Goal: Check status: Check status

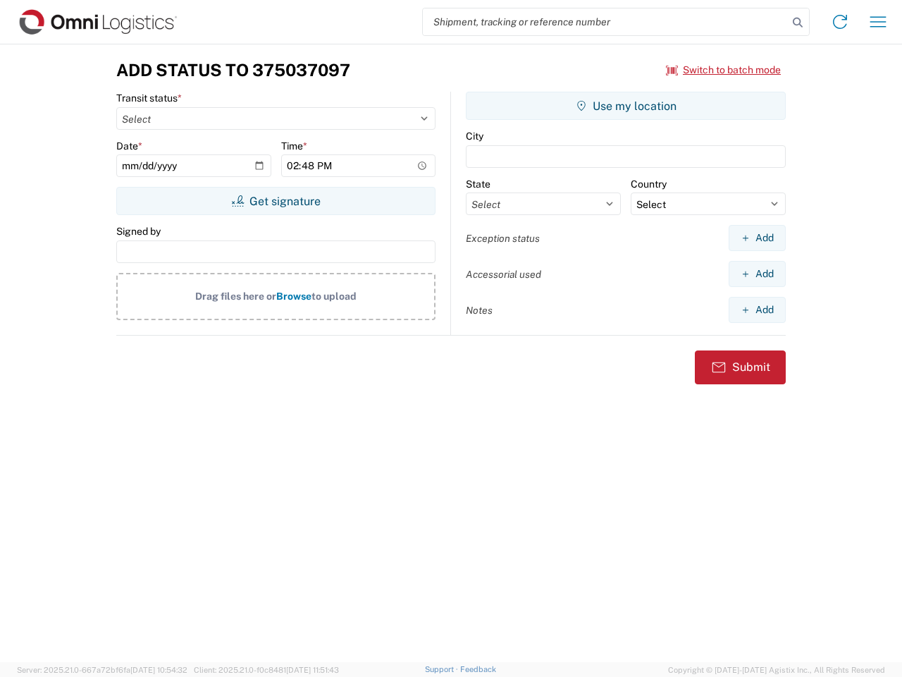
click at [605, 22] on input "search" at bounding box center [605, 21] width 365 height 27
click at [798, 23] on icon at bounding box center [798, 23] width 20 height 20
click at [840, 22] on icon at bounding box center [840, 22] width 23 height 23
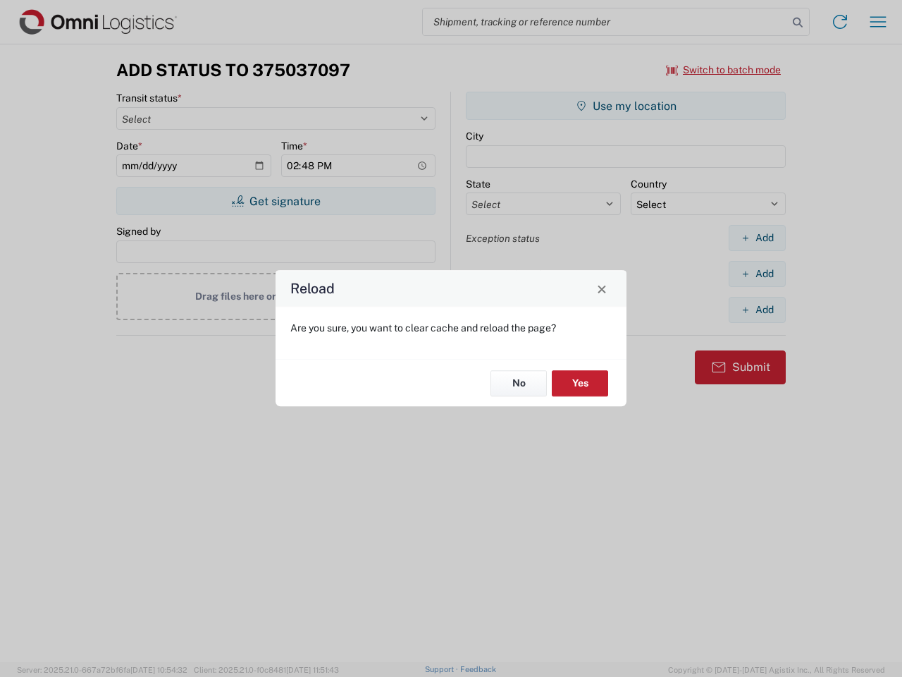
click at [724, 70] on div "Reload Are you sure, you want to clear cache and reload the page? No Yes" at bounding box center [451, 338] width 902 height 677
click at [276, 201] on div "Reload Are you sure, you want to clear cache and reload the page? No Yes" at bounding box center [451, 338] width 902 height 677
click at [626, 106] on div "Reload Are you sure, you want to clear cache and reload the page? No Yes" at bounding box center [451, 338] width 902 height 677
click at [757, 237] on div "Reload Are you sure, you want to clear cache and reload the page? No Yes" at bounding box center [451, 338] width 902 height 677
click at [757, 273] on div "Reload Are you sure, you want to clear cache and reload the page? No Yes" at bounding box center [451, 338] width 902 height 677
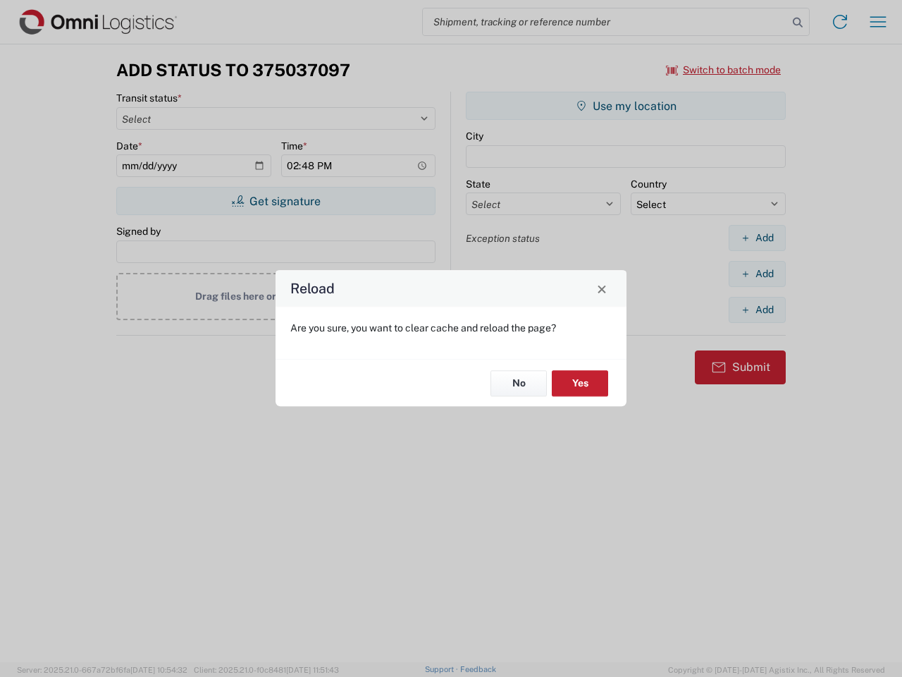
click at [757, 309] on div "Reload Are you sure, you want to clear cache and reload the page? No Yes" at bounding box center [451, 338] width 902 height 677
